Goal: Task Accomplishment & Management: Use online tool/utility

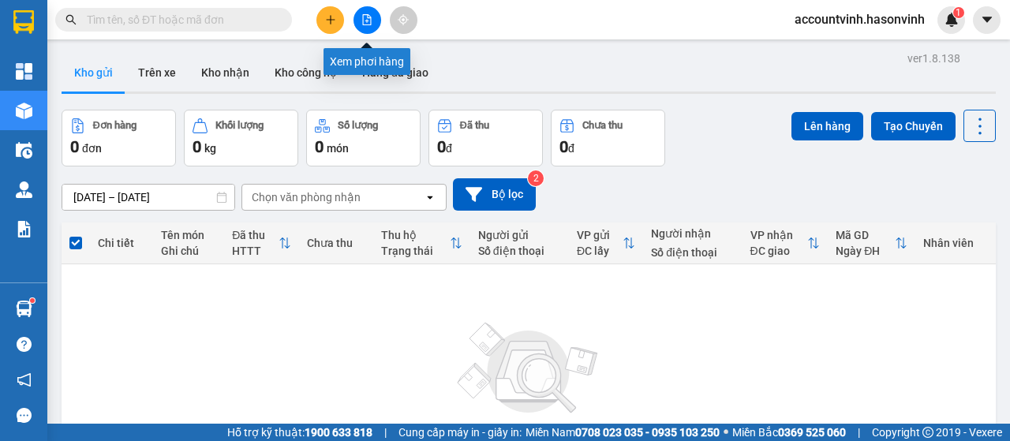
drag, startPoint x: 364, startPoint y: 21, endPoint x: 336, endPoint y: 36, distance: 31.4
click at [365, 23] on icon "file-add" at bounding box center [367, 19] width 11 height 11
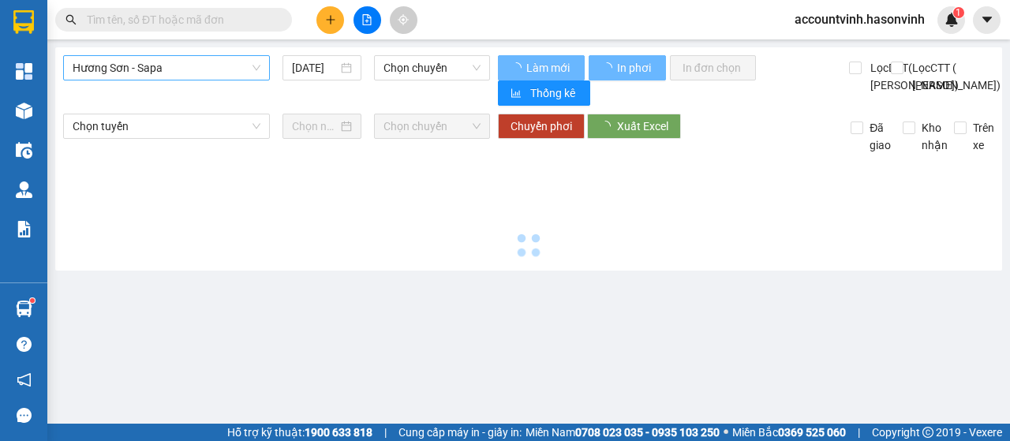
click at [218, 69] on span "Hương Sơn - Sapa" at bounding box center [167, 68] width 188 height 24
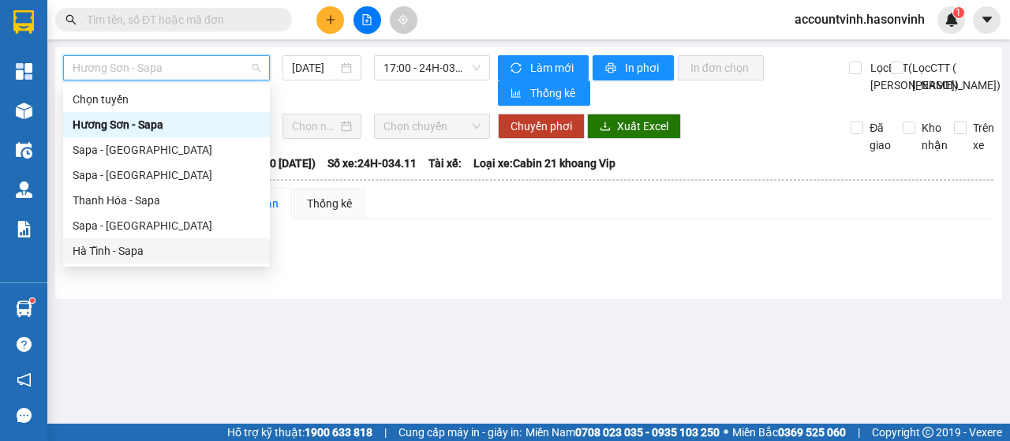
click at [153, 257] on div "Hà Tĩnh - Sapa" at bounding box center [167, 250] width 188 height 17
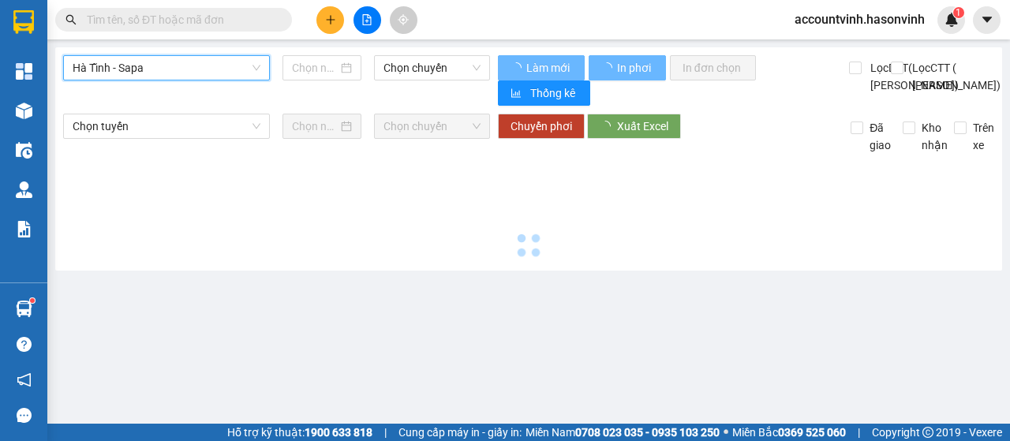
type input "[DATE]"
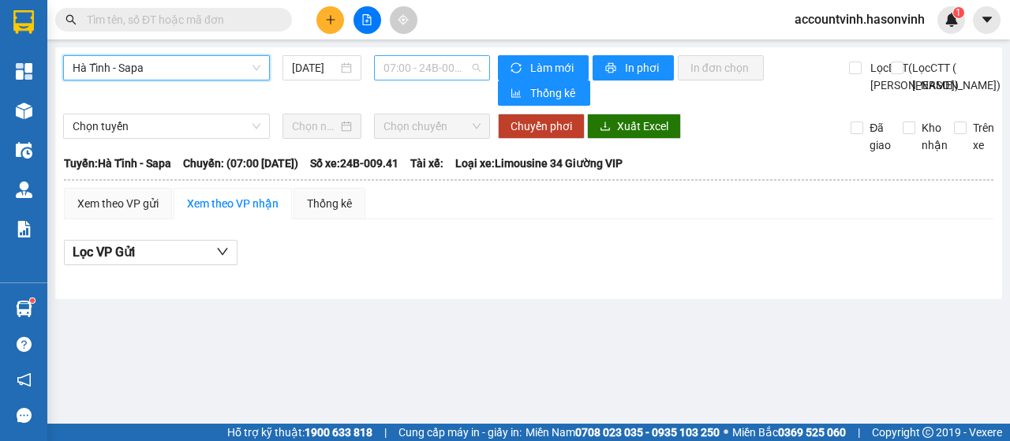
click at [427, 64] on span "07:00 - 24B-009.41" at bounding box center [432, 68] width 96 height 24
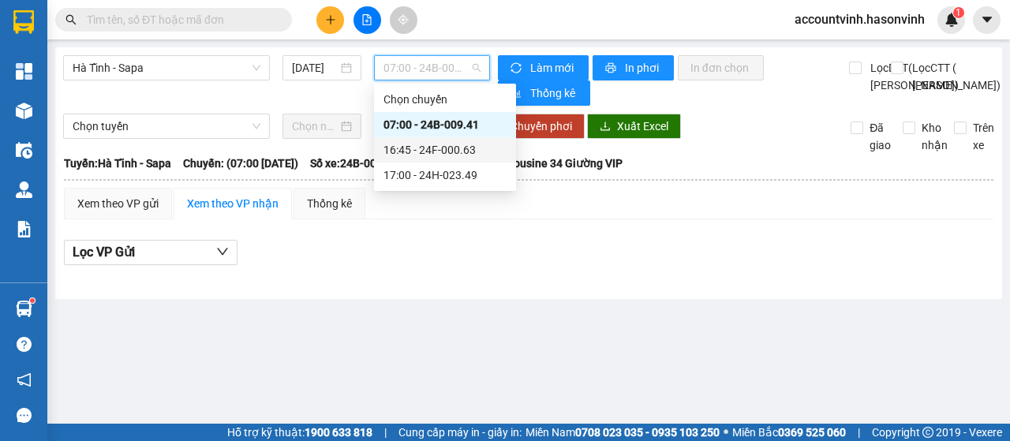
click at [466, 147] on div "16:45 - 24F-000.63" at bounding box center [445, 149] width 123 height 17
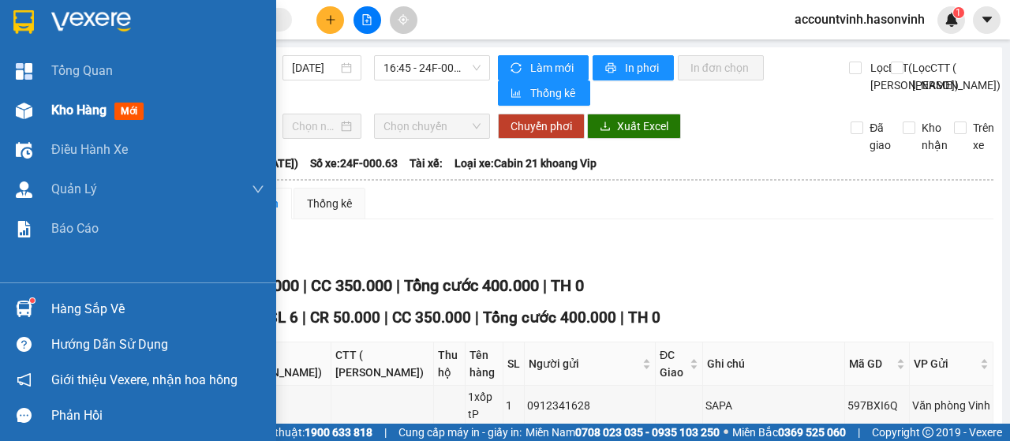
click at [16, 111] on img at bounding box center [24, 111] width 17 height 17
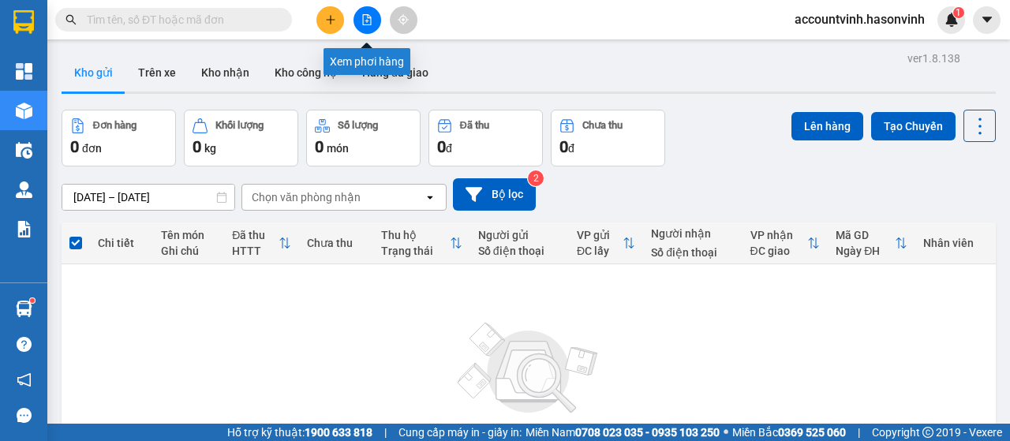
click at [374, 17] on button at bounding box center [368, 20] width 28 height 28
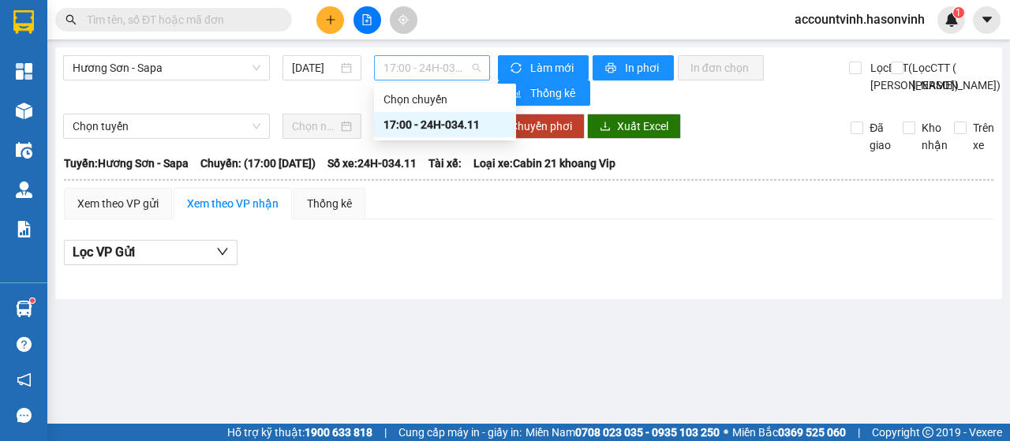
click at [422, 64] on span "17:00 - 24H-034.11" at bounding box center [432, 68] width 96 height 24
click at [174, 59] on span "Hương Sơn - Sapa" at bounding box center [167, 68] width 188 height 24
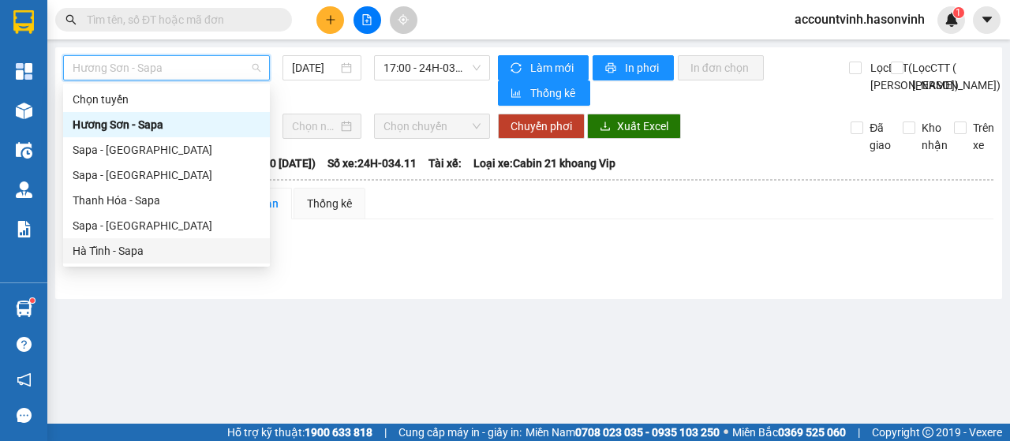
click at [128, 249] on div "Hà Tĩnh - Sapa" at bounding box center [167, 250] width 188 height 17
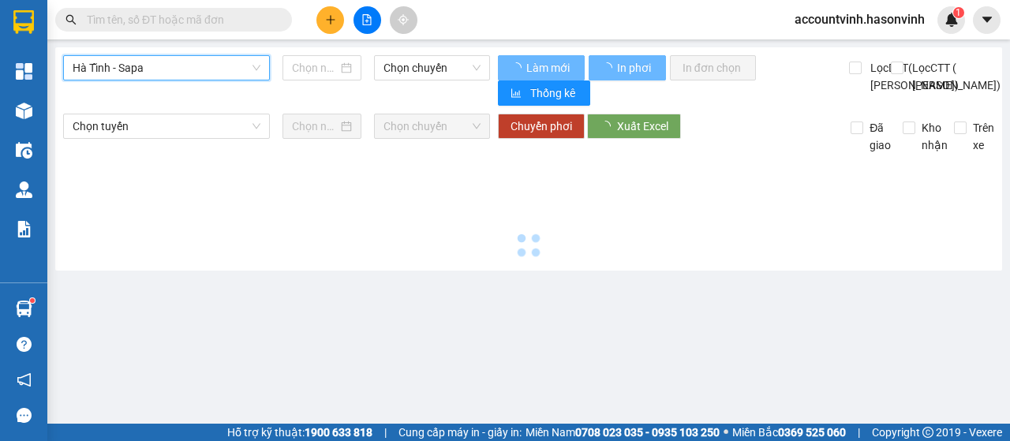
type input "[DATE]"
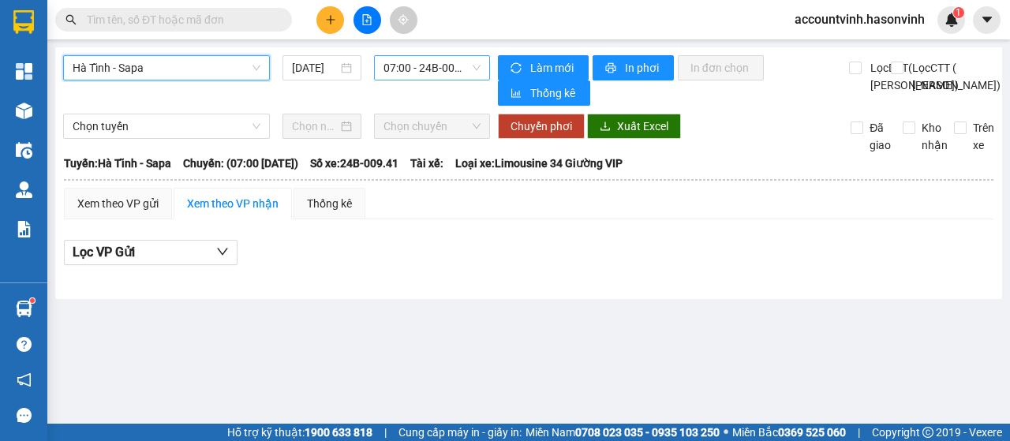
click at [435, 73] on span "07:00 - 24B-009.41" at bounding box center [432, 68] width 96 height 24
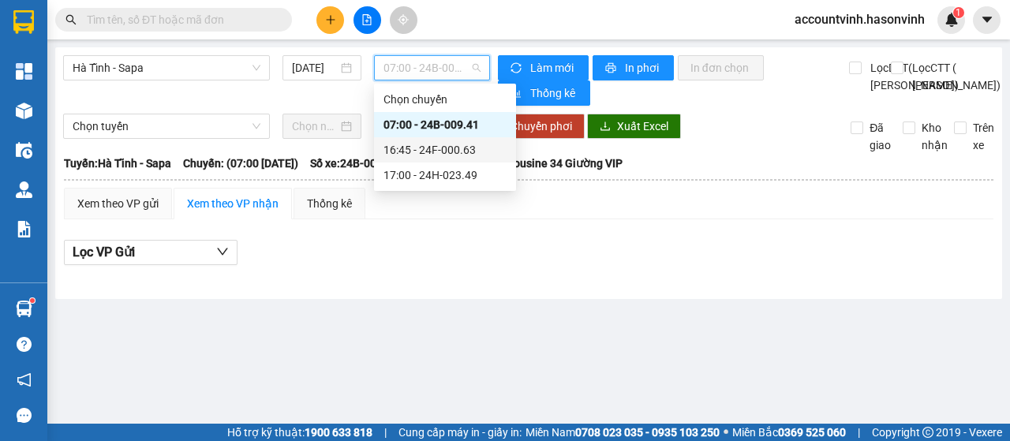
click at [452, 152] on div "16:45 - 24F-000.63" at bounding box center [445, 149] width 123 height 17
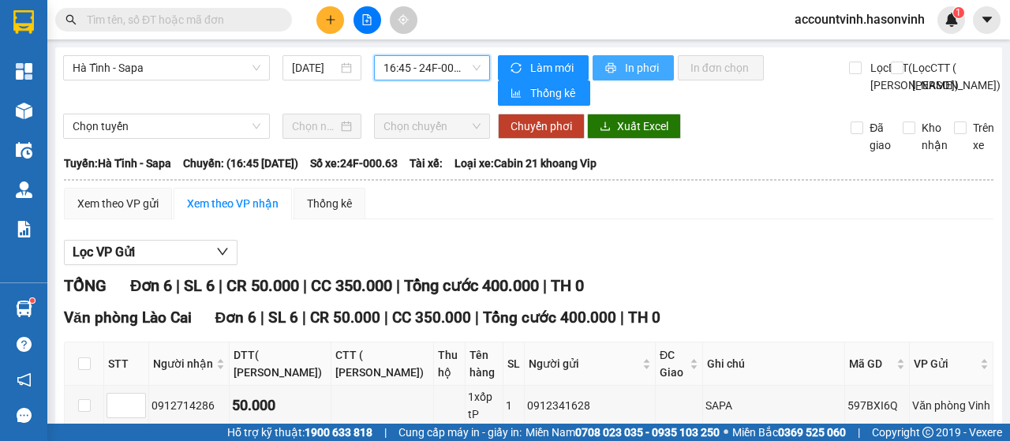
click at [638, 66] on span "In phơi" at bounding box center [643, 67] width 36 height 17
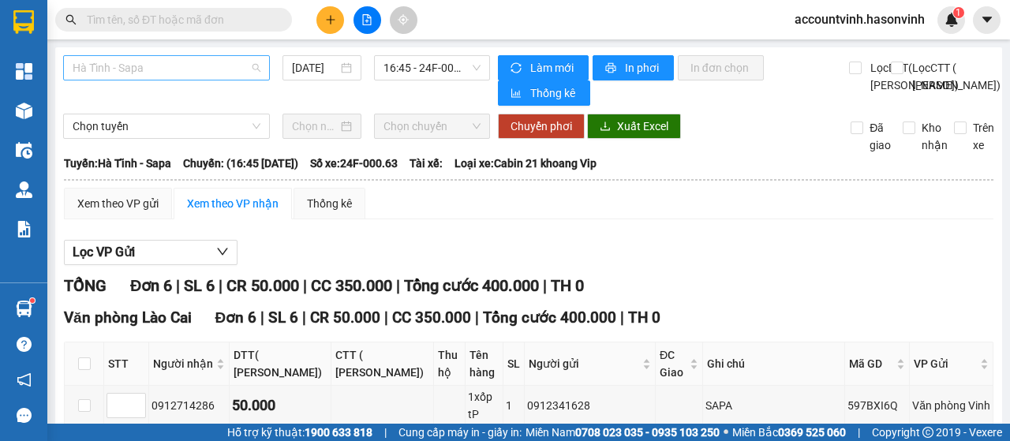
click at [139, 67] on span "Hà Tĩnh - Sapa" at bounding box center [167, 68] width 188 height 24
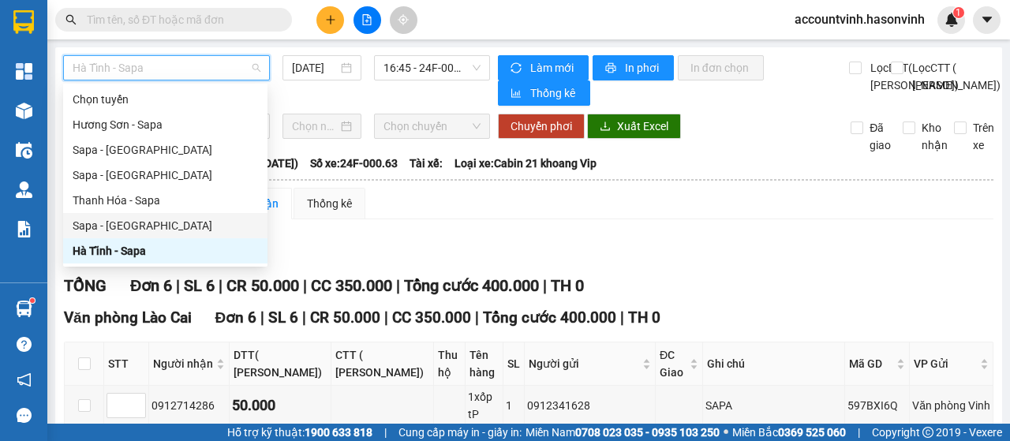
click at [155, 230] on div "Sapa - [GEOGRAPHIC_DATA]" at bounding box center [165, 225] width 185 height 17
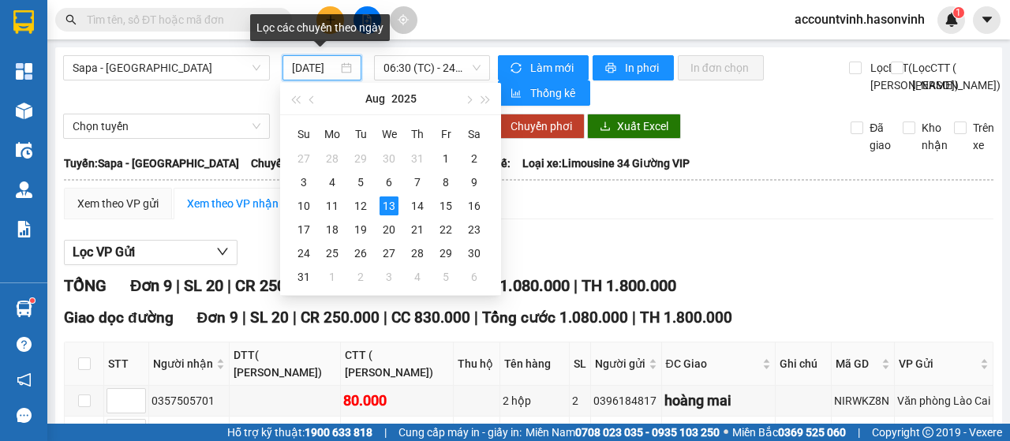
click at [326, 69] on input "[DATE]" at bounding box center [315, 67] width 46 height 17
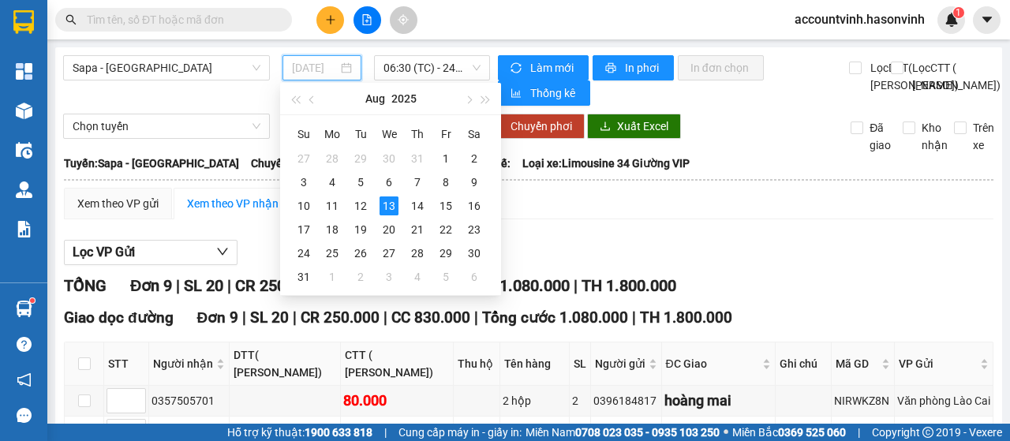
type input "[DATE]"
click at [514, 106] on div "Làm mới In phơi In đơn chọn Thống kê" at bounding box center [674, 80] width 352 height 51
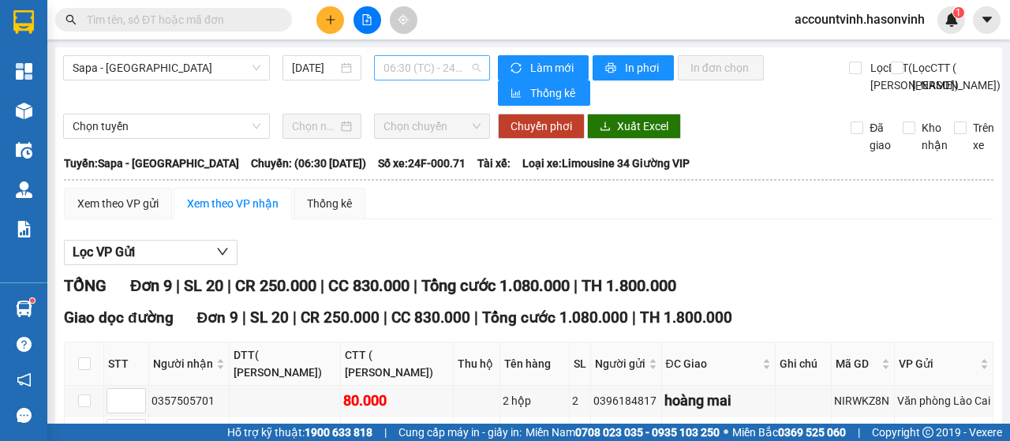
click at [429, 65] on span "06:30 (TC) - 24F-000.71" at bounding box center [432, 68] width 96 height 24
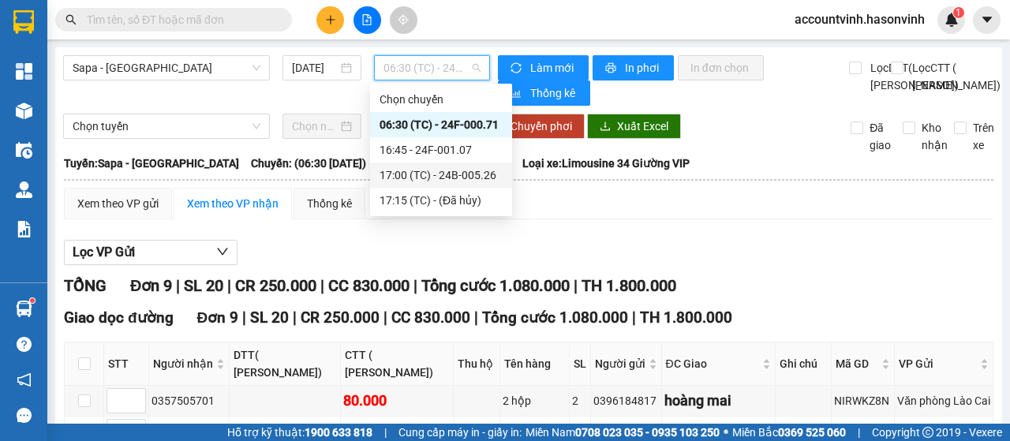
click at [452, 182] on div "17:00 (TC) - 24B-005.26" at bounding box center [441, 175] width 123 height 17
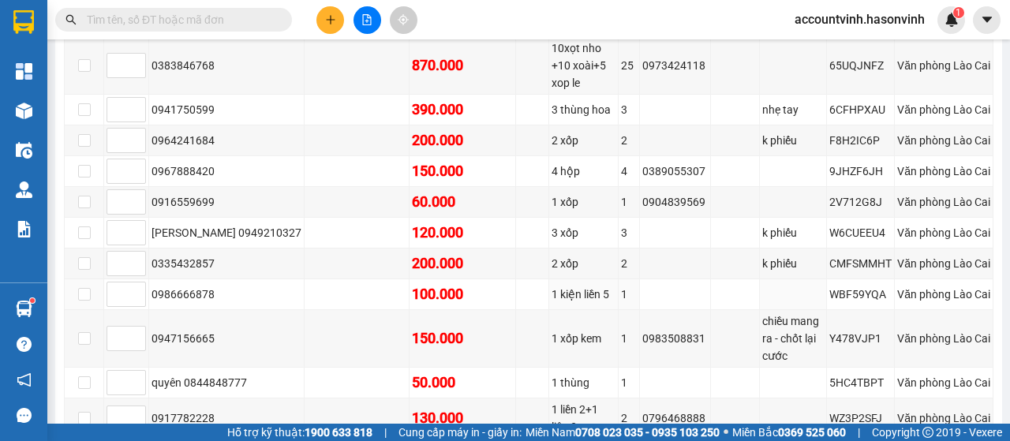
scroll to position [631, 0]
